Goal: Transaction & Acquisition: Subscribe to service/newsletter

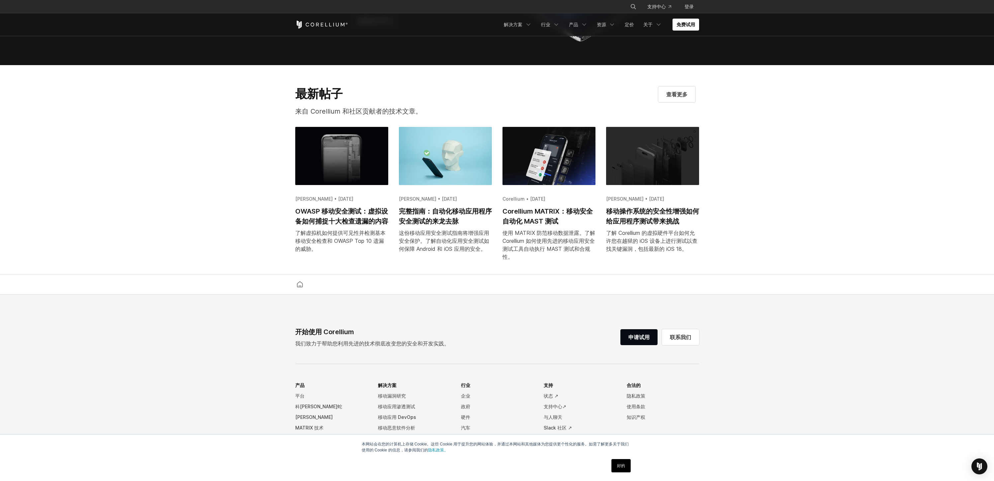
scroll to position [1412, 0]
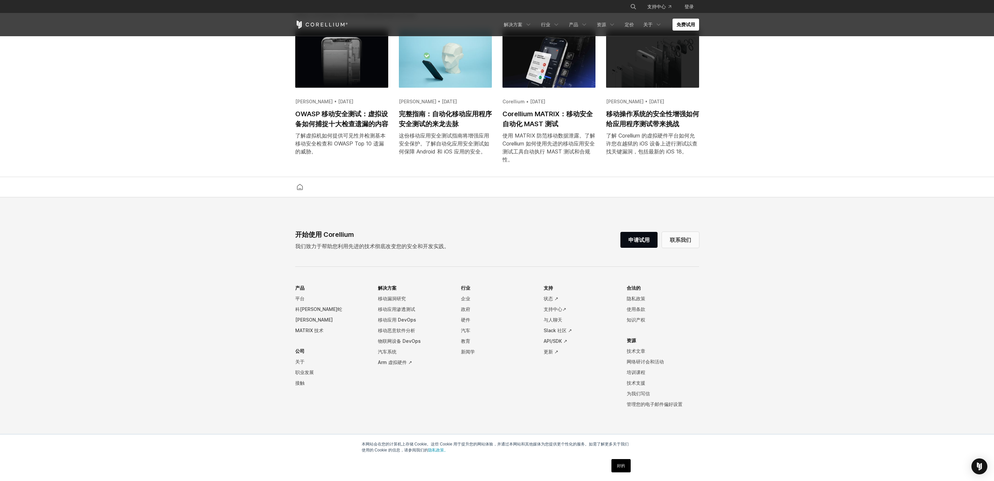
click at [678, 242] on font "联系我们" at bounding box center [680, 239] width 21 height 7
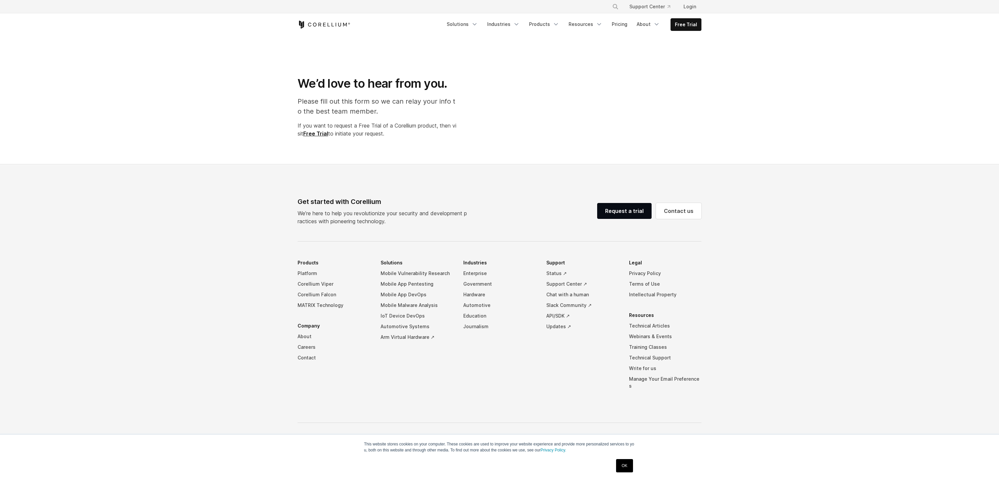
select select "**"
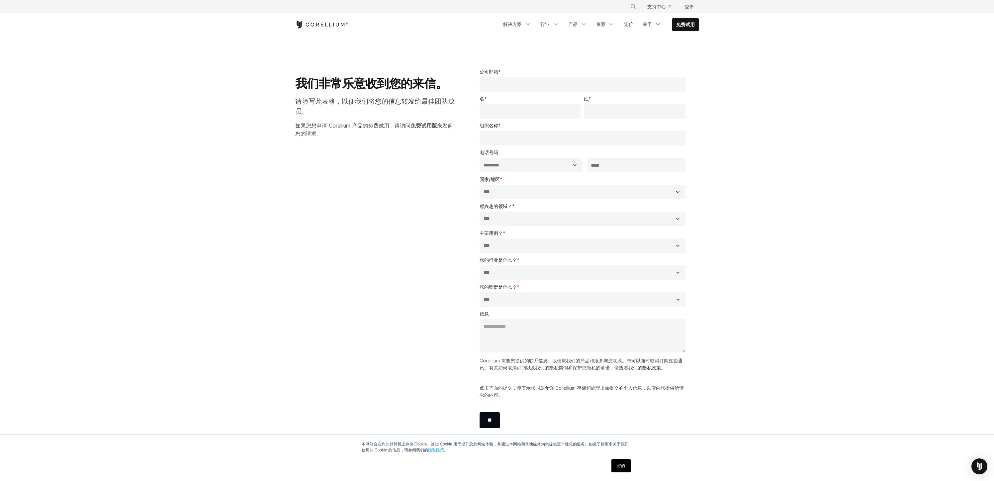
click at [425, 126] on font "免费试用版" at bounding box center [423, 125] width 27 height 7
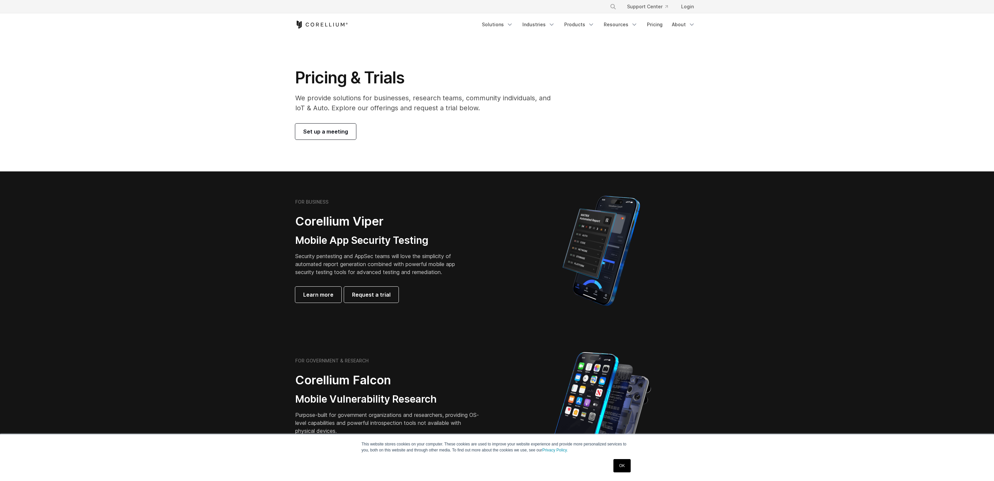
click at [330, 129] on span "Set up a meeting" at bounding box center [325, 131] width 45 height 8
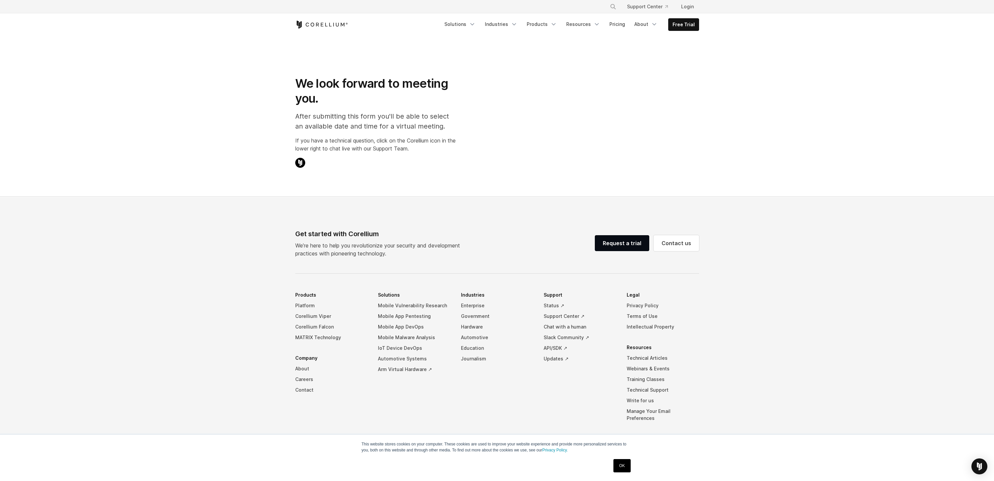
select select "**"
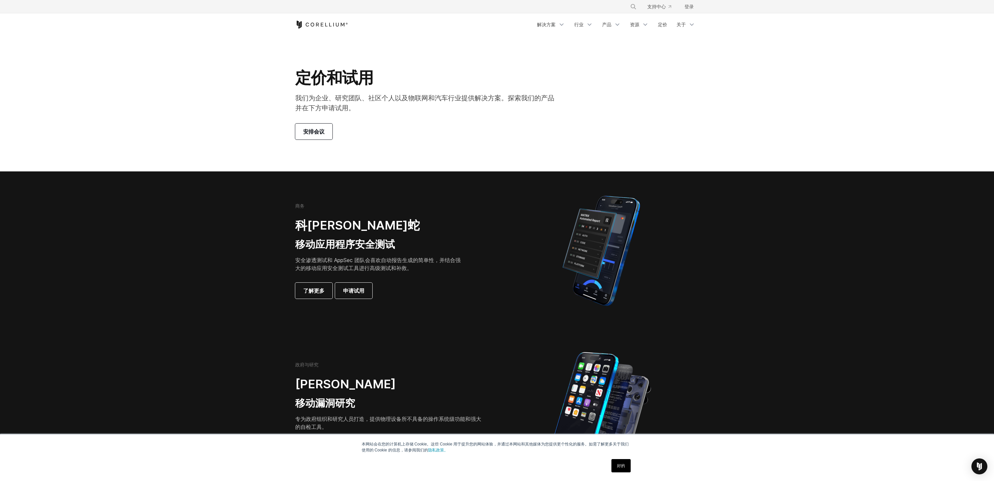
click at [308, 131] on font "安排会议" at bounding box center [313, 131] width 21 height 7
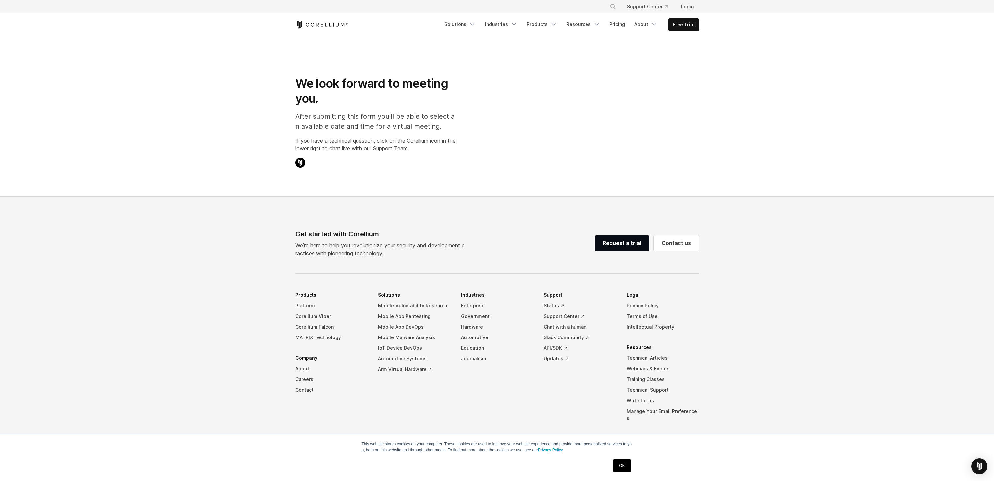
select select "**"
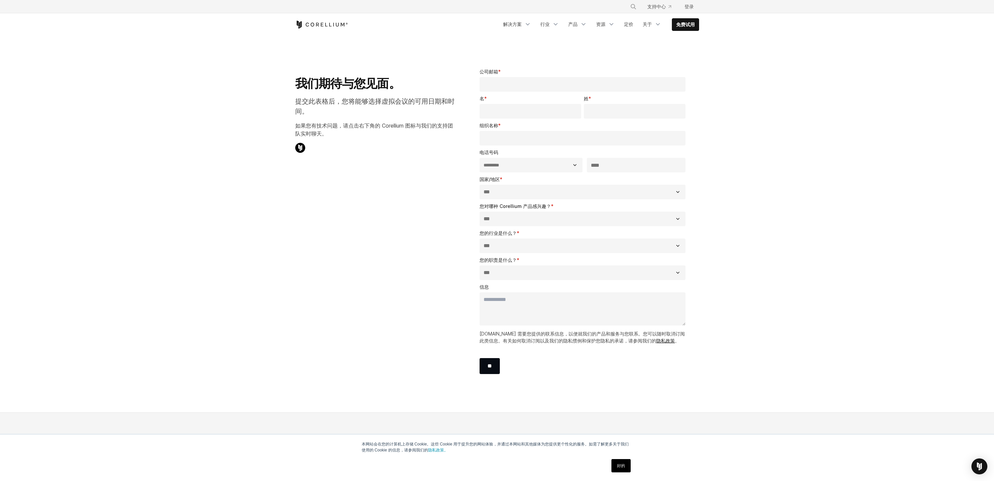
click at [562, 162] on select "**********" at bounding box center [530, 165] width 103 height 15
click at [529, 164] on select "**********" at bounding box center [530, 165] width 103 height 15
click at [524, 81] on input "公司邮箱 *" at bounding box center [582, 84] width 206 height 15
type input "**********"
click at [503, 115] on input "名 *" at bounding box center [530, 111] width 102 height 15
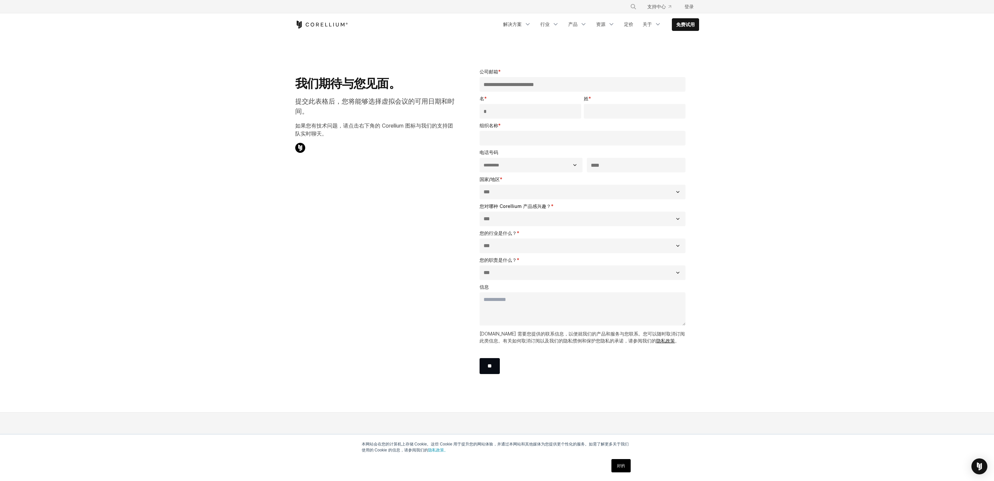
type input "*"
click at [603, 111] on input "姓 *" at bounding box center [635, 111] width 102 height 15
type input "*"
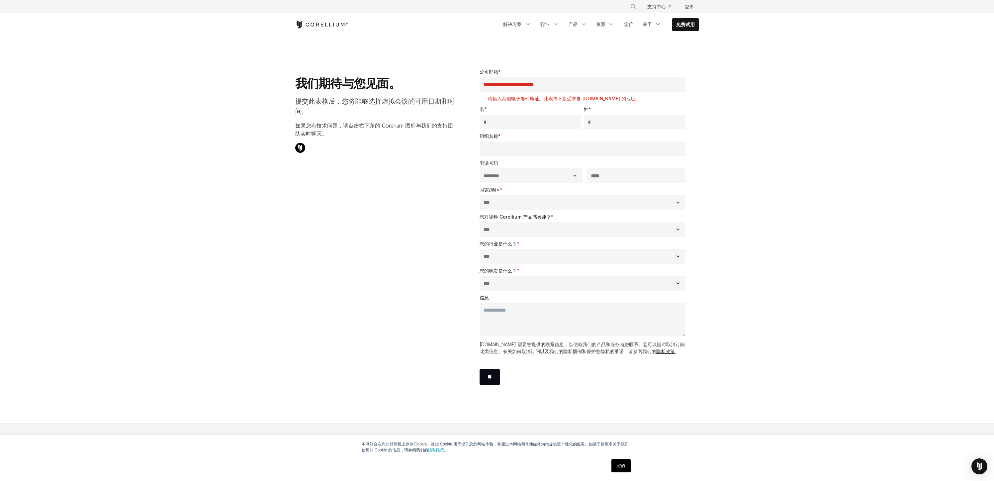
click at [542, 138] on div "组织名称 *" at bounding box center [583, 144] width 209 height 24
click at [518, 123] on input "*" at bounding box center [530, 122] width 102 height 15
click at [527, 27] on icon "导航菜单" at bounding box center [527, 24] width 7 height 7
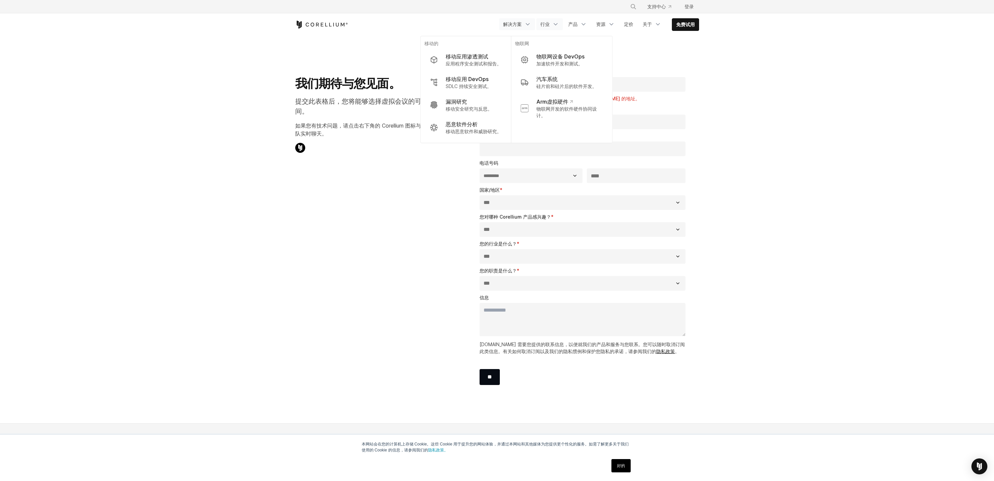
click at [553, 29] on link "行业" at bounding box center [549, 24] width 27 height 12
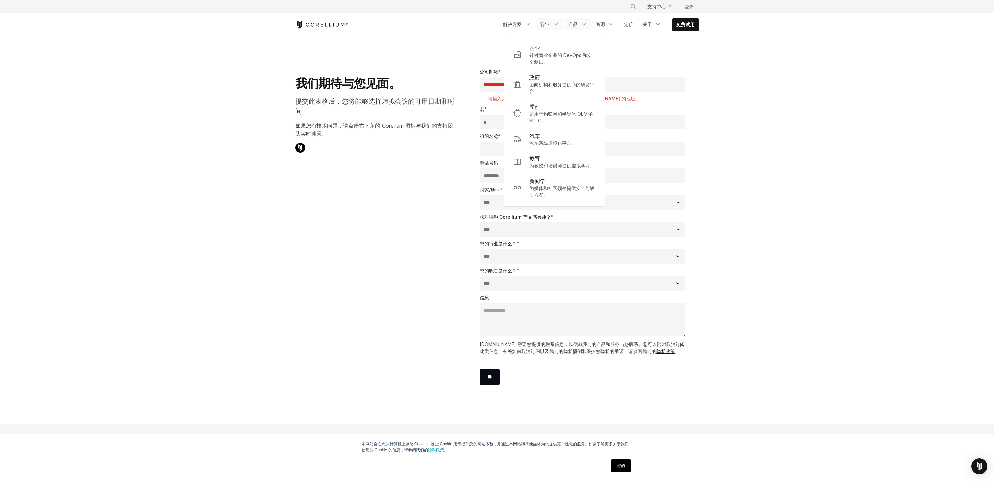
click at [585, 29] on link "产品" at bounding box center [577, 24] width 27 height 12
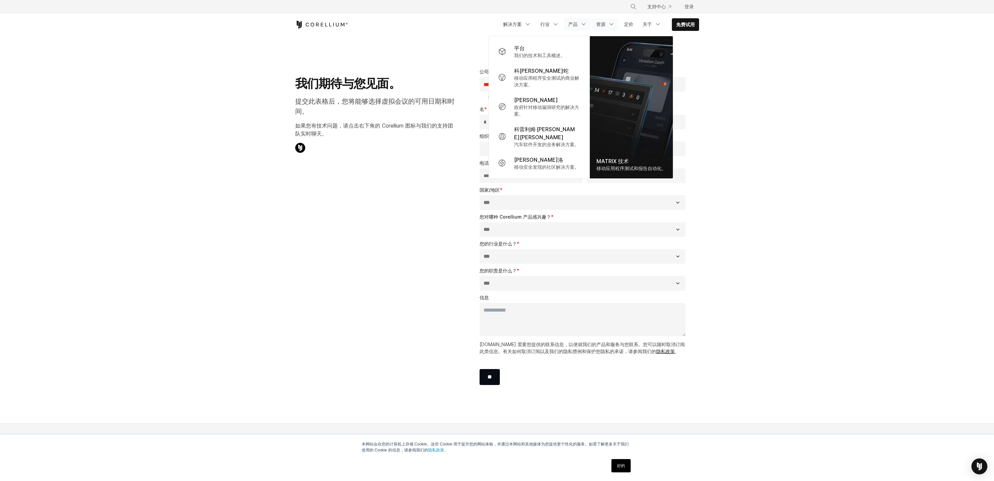
click at [597, 27] on link "资源" at bounding box center [605, 24] width 27 height 12
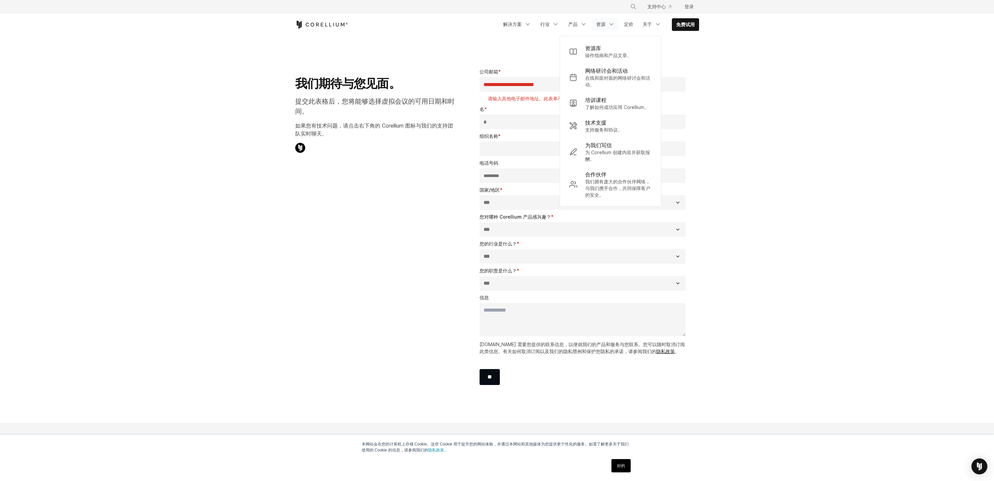
click at [609, 29] on link "资源" at bounding box center [605, 24] width 27 height 12
click at [608, 30] on link "资源" at bounding box center [605, 24] width 27 height 12
click at [631, 25] on font "定价" at bounding box center [628, 24] width 9 height 6
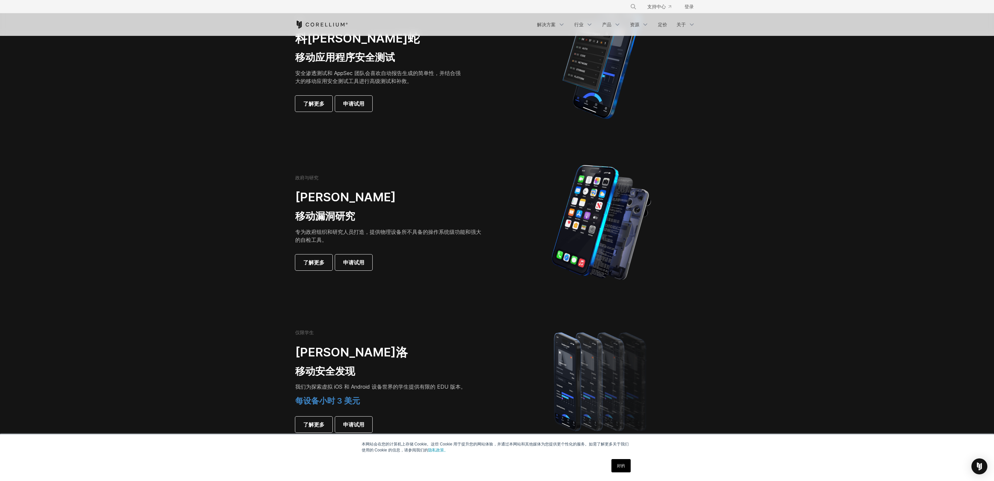
scroll to position [321, 0]
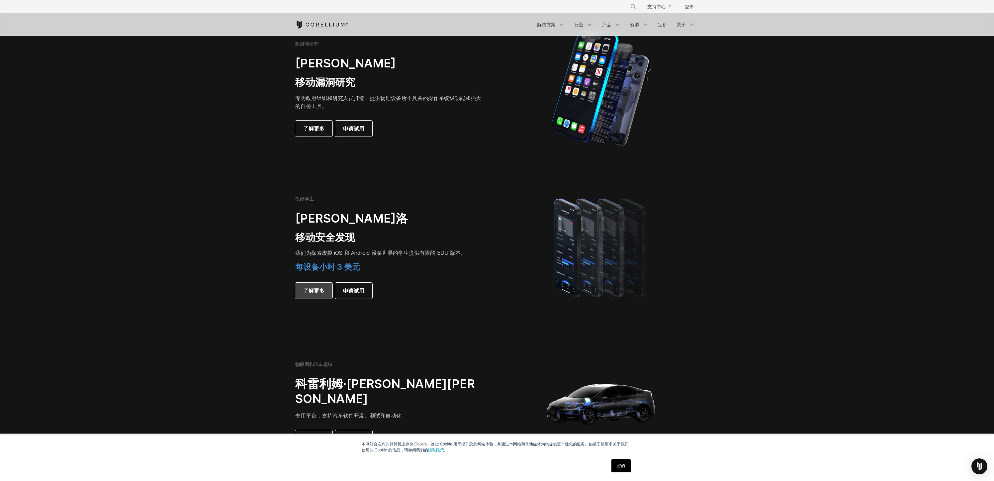
click at [325, 293] on link "了解更多" at bounding box center [313, 291] width 37 height 16
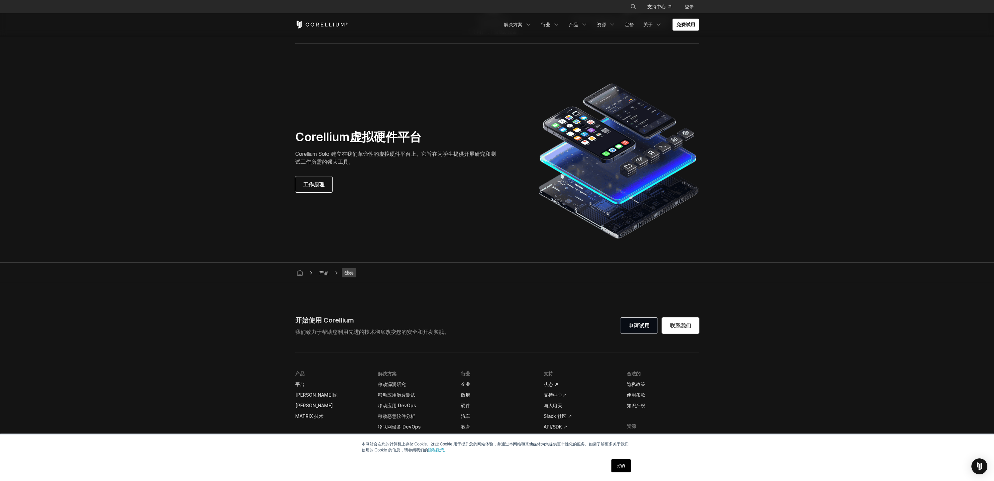
scroll to position [1177, 0]
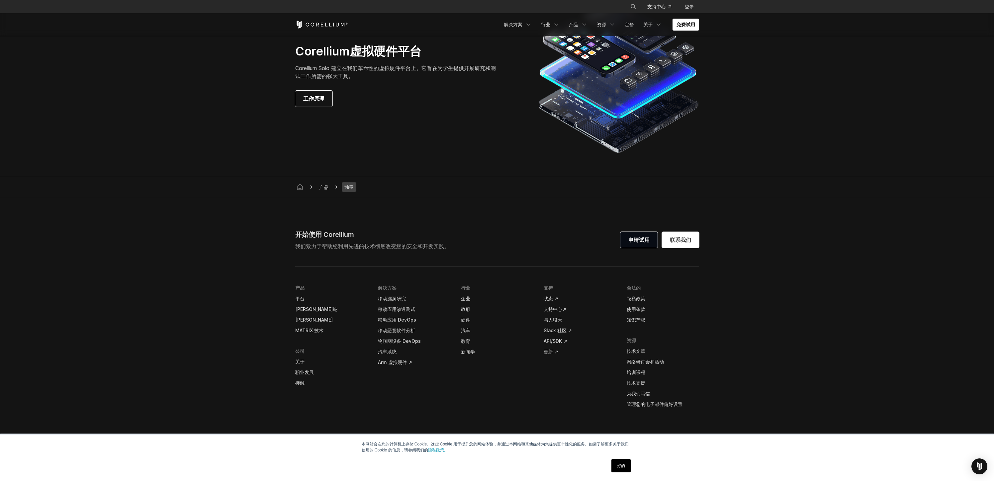
click at [619, 237] on div "开始使用 Corellium 我们致力于帮助您利用先进的技术彻底改变您的安全和开发实践。 申请试用 联系我们" at bounding box center [497, 239] width 404 height 21
click at [642, 242] on font "申请试用" at bounding box center [638, 239] width 21 height 7
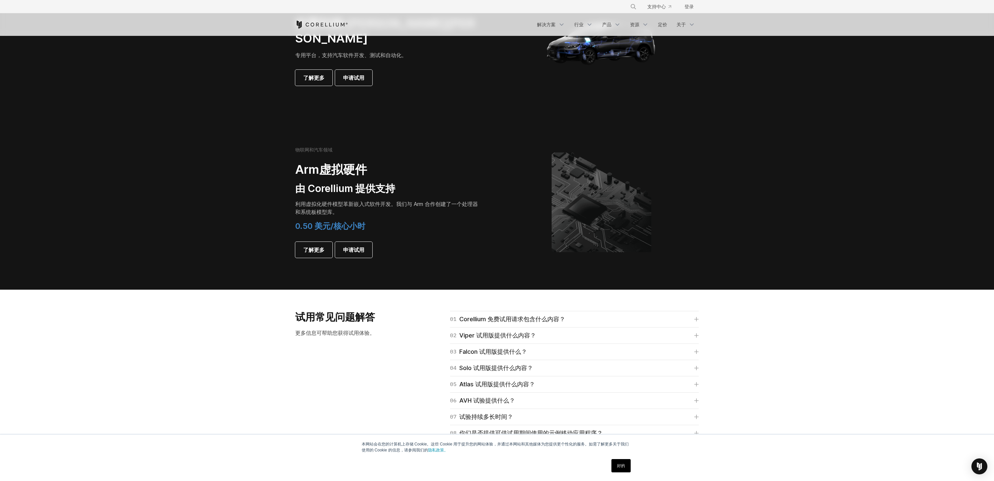
scroll to position [766, 0]
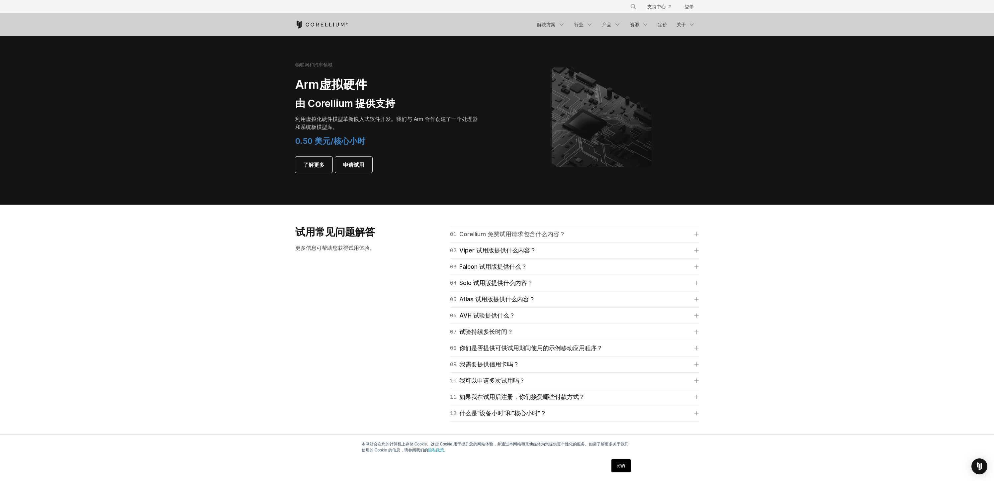
click at [539, 237] on font "Corellium 免费试用请求包含什么内容？" at bounding box center [512, 233] width 106 height 7
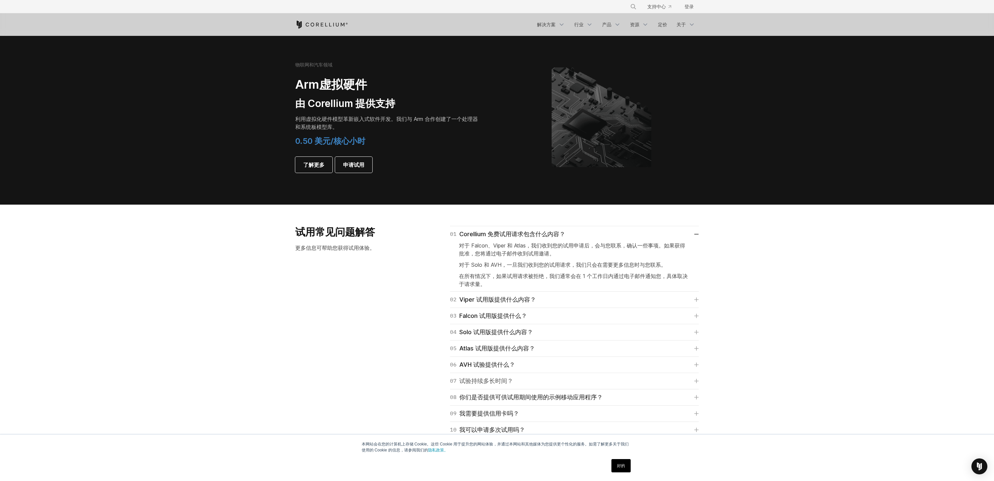
click at [507, 381] on font "试验持续多长时间？" at bounding box center [486, 380] width 54 height 7
